Goal: Obtain resource: Obtain resource

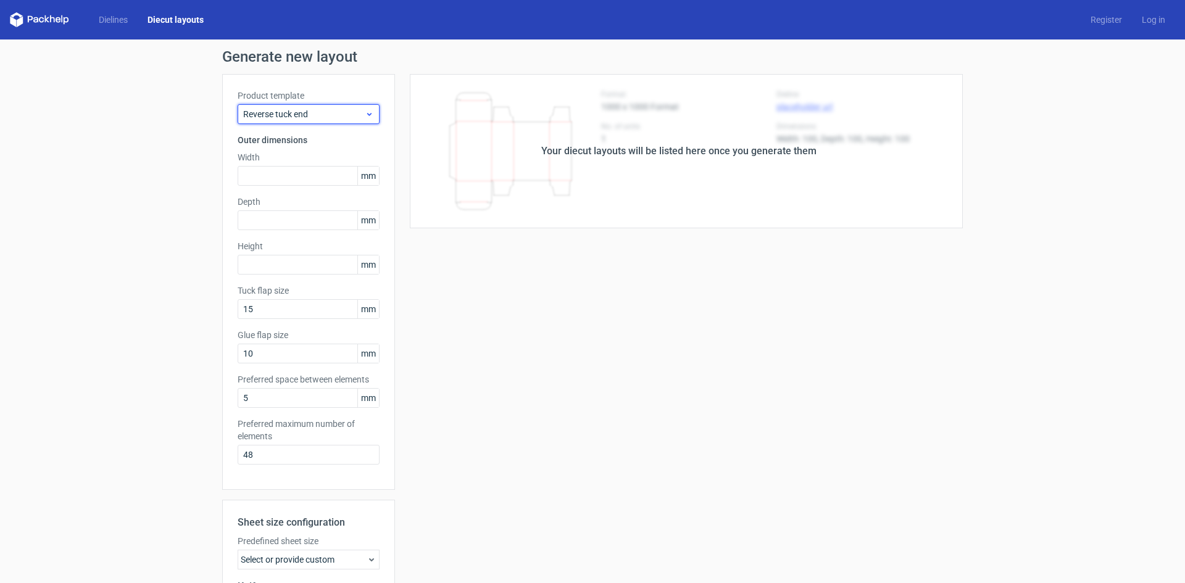
click at [286, 117] on span "Reverse tuck end" at bounding box center [304, 114] width 122 height 12
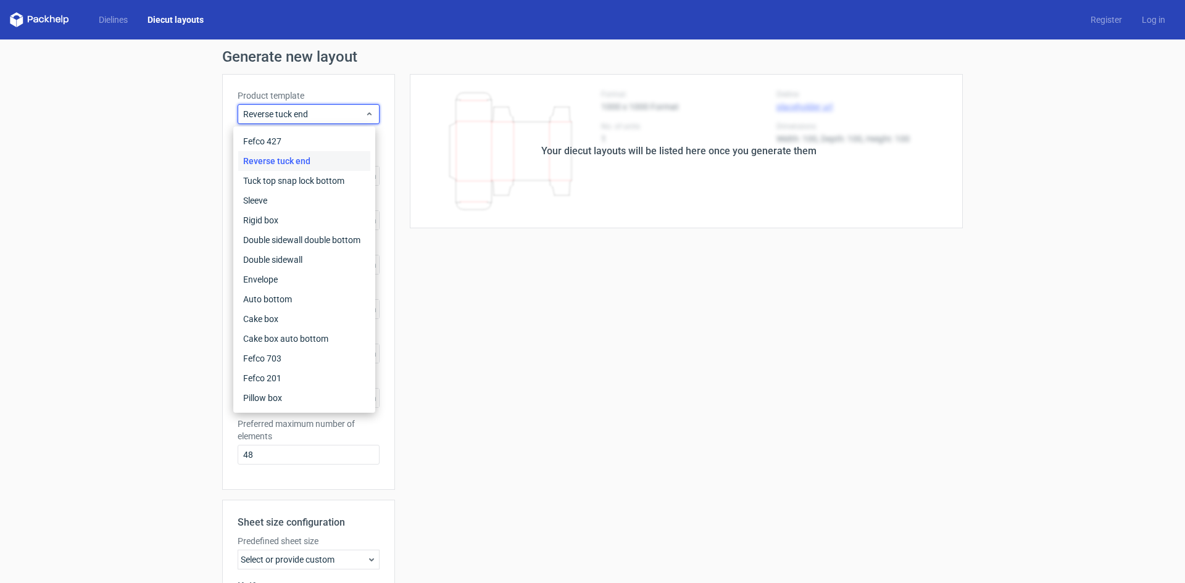
click at [124, 30] on div "Dielines Diecut layouts Register Log in" at bounding box center [592, 20] width 1185 height 40
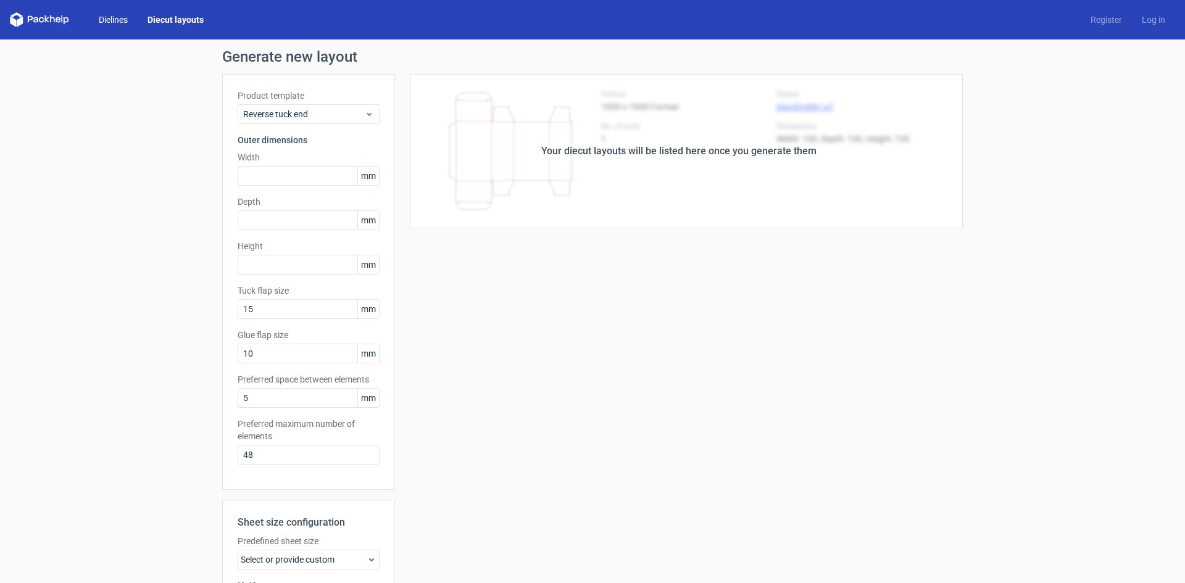
click at [120, 23] on link "Dielines" at bounding box center [113, 20] width 49 height 12
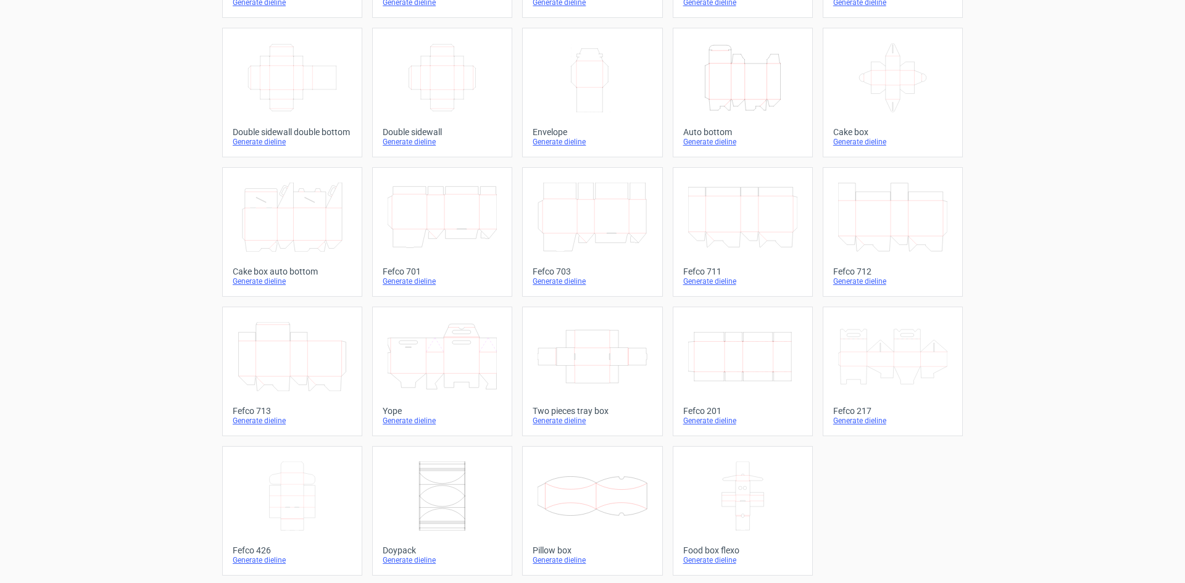
scroll to position [188, 0]
click at [311, 495] on icon at bounding box center [292, 493] width 109 height 69
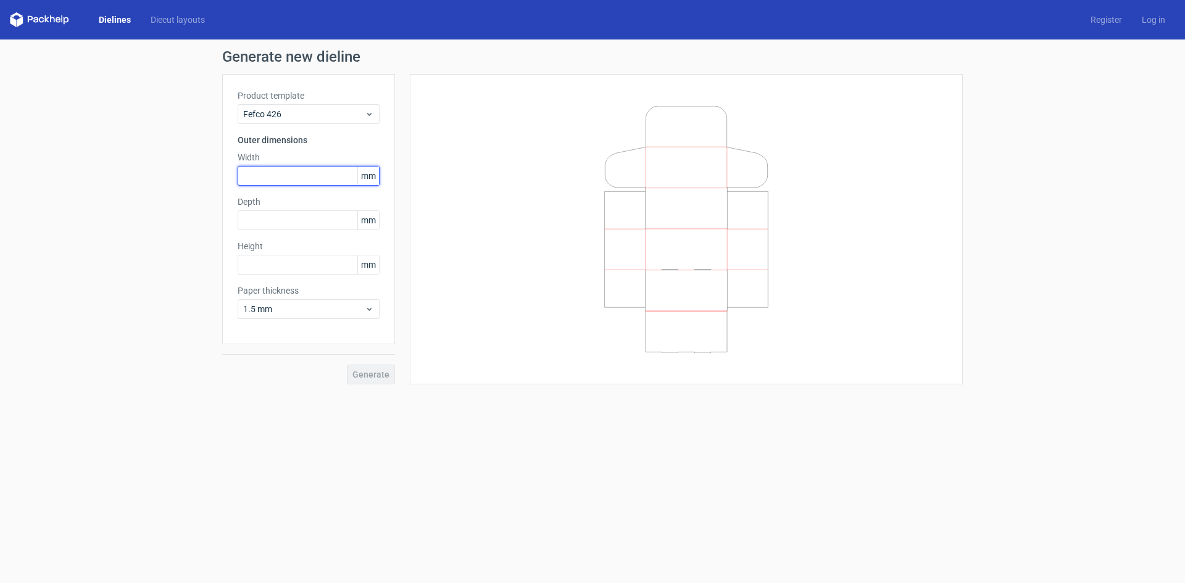
click at [270, 175] on input "text" at bounding box center [309, 176] width 142 height 20
type input "900"
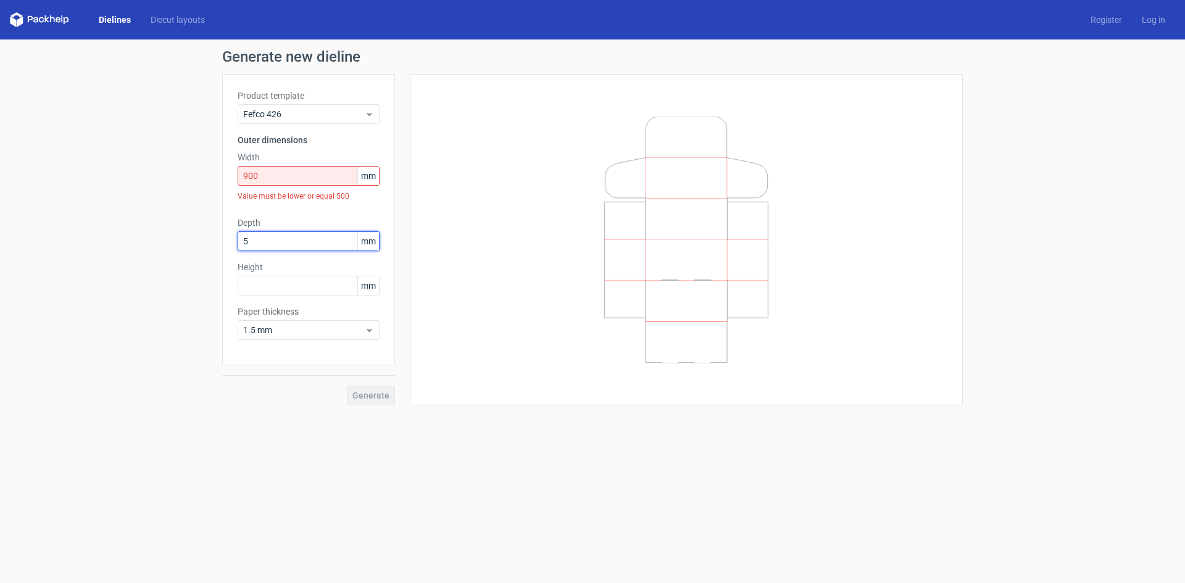
type input "50"
